Goal: Complete application form

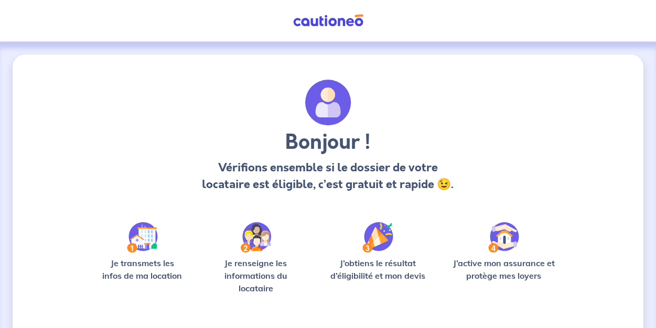
scroll to position [1, 0]
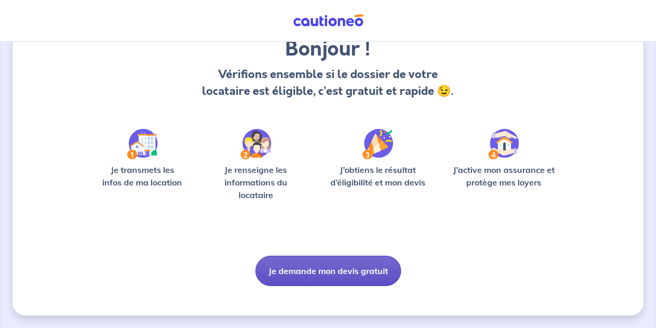
click at [298, 276] on button "Je demande mon devis gratuit" at bounding box center [328, 271] width 146 height 30
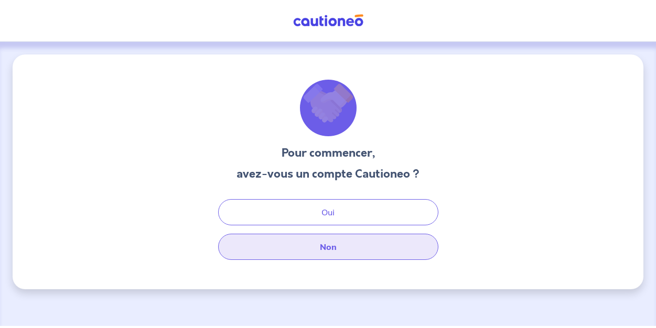
click at [314, 237] on button "Non" at bounding box center [328, 247] width 220 height 26
